Goal: Check status: Check status

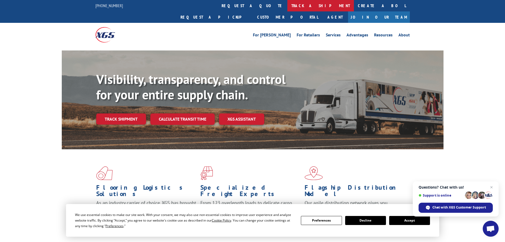
click at [288, 6] on link "track a shipment" at bounding box center [321, 5] width 67 height 11
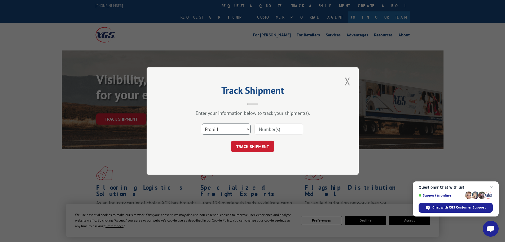
click at [217, 129] on select "Select category... Probill BOL PO" at bounding box center [226, 128] width 49 height 11
select select "bol"
click at [202, 123] on select "Select category... Probill BOL PO" at bounding box center [226, 128] width 49 height 11
click at [261, 127] on input at bounding box center [279, 128] width 49 height 11
paste input "426486"
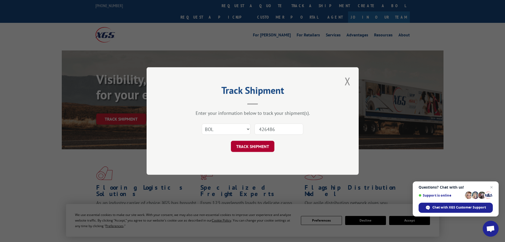
type input "426486"
click at [244, 148] on button "TRACK SHIPMENT" at bounding box center [253, 146] width 44 height 11
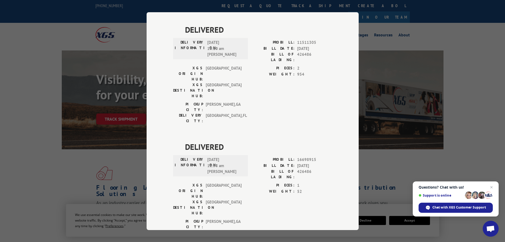
scroll to position [365, 0]
